Goal: Navigation & Orientation: Find specific page/section

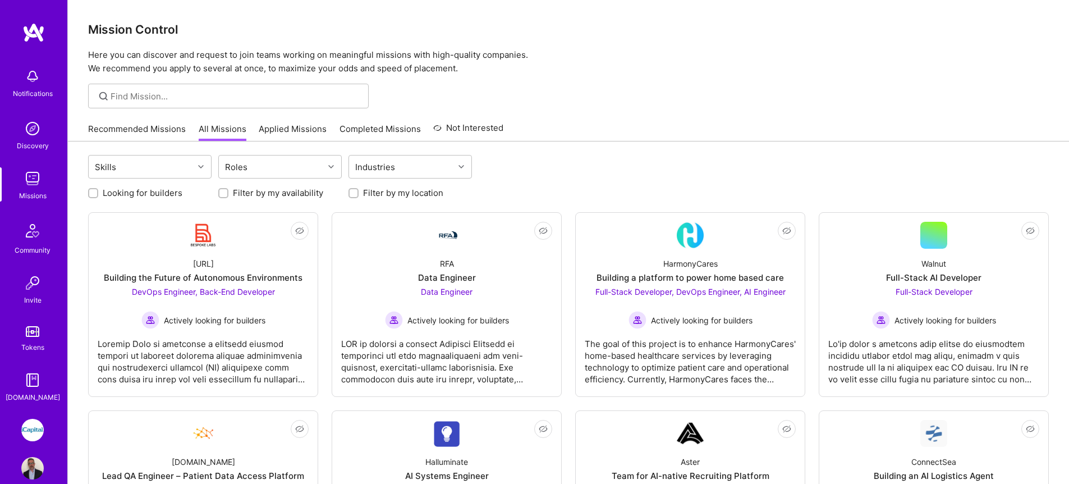
scroll to position [635, 0]
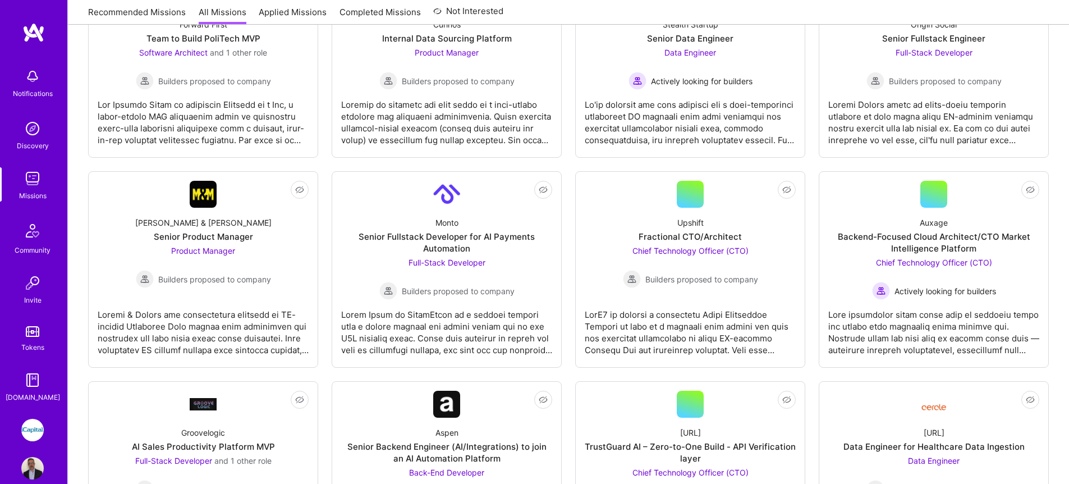
click at [40, 173] on link "Missions" at bounding box center [33, 184] width 70 height 34
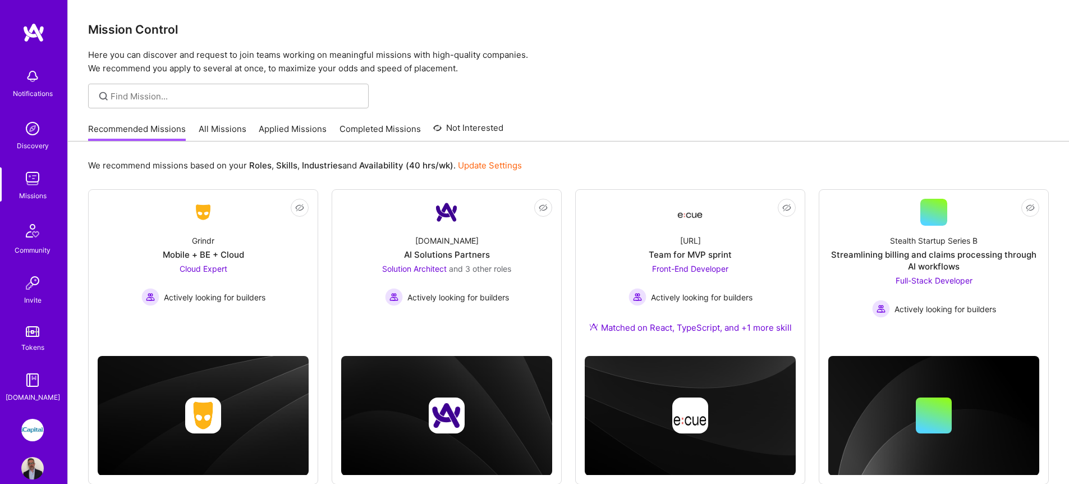
click at [235, 127] on link "All Missions" at bounding box center [223, 132] width 48 height 19
click at [21, 427] on img at bounding box center [32, 430] width 22 height 22
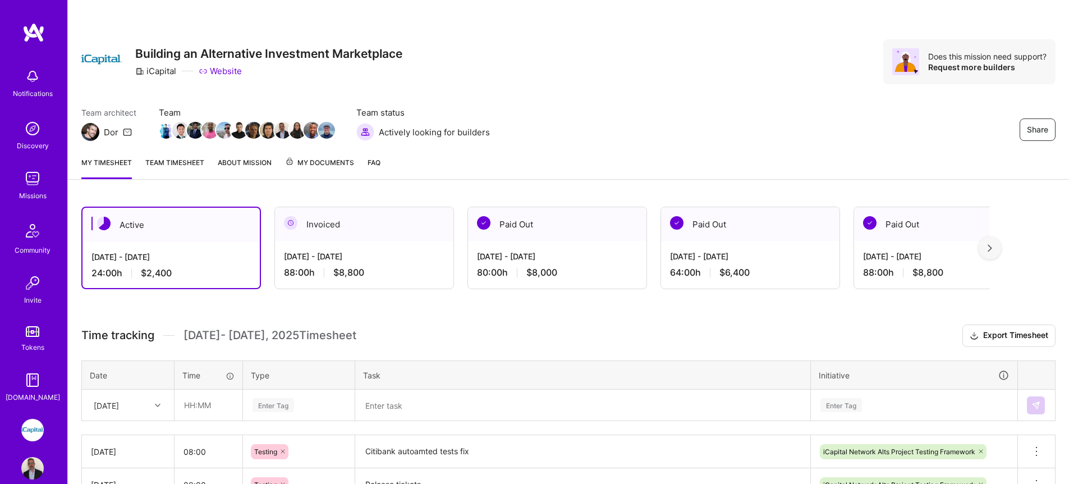
click at [30, 174] on img at bounding box center [32, 178] width 22 height 22
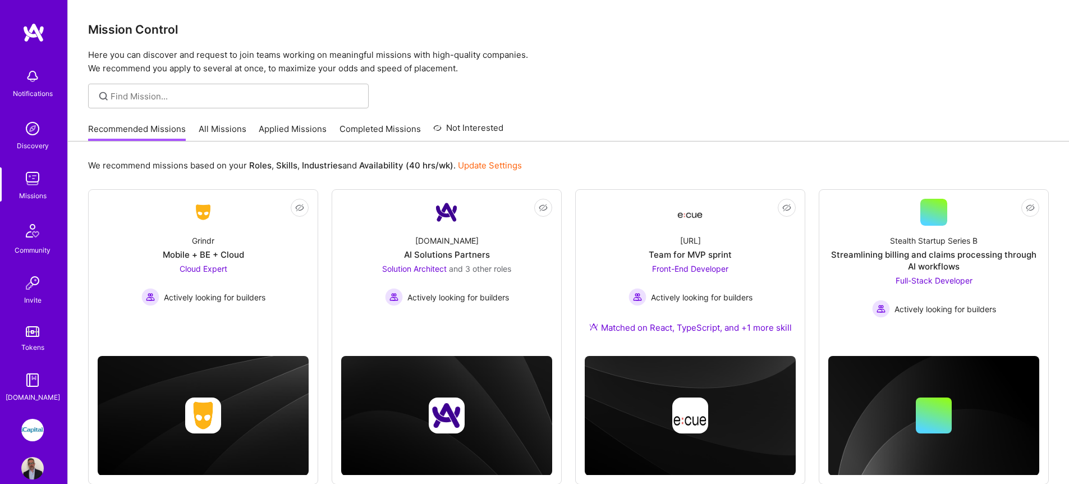
click at [230, 125] on link "All Missions" at bounding box center [223, 132] width 48 height 19
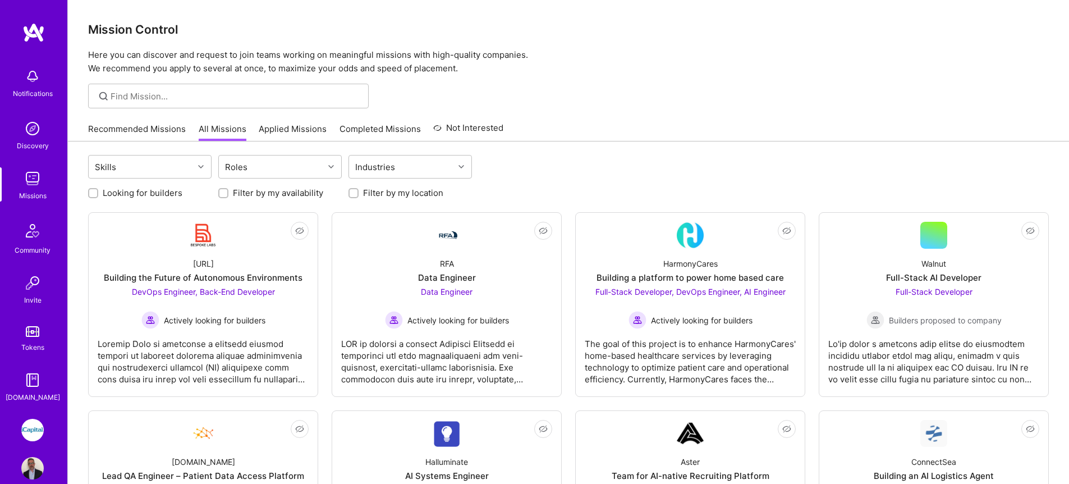
click at [289, 129] on link "Applied Missions" at bounding box center [293, 132] width 68 height 19
